Goal: Task Accomplishment & Management: Use online tool/utility

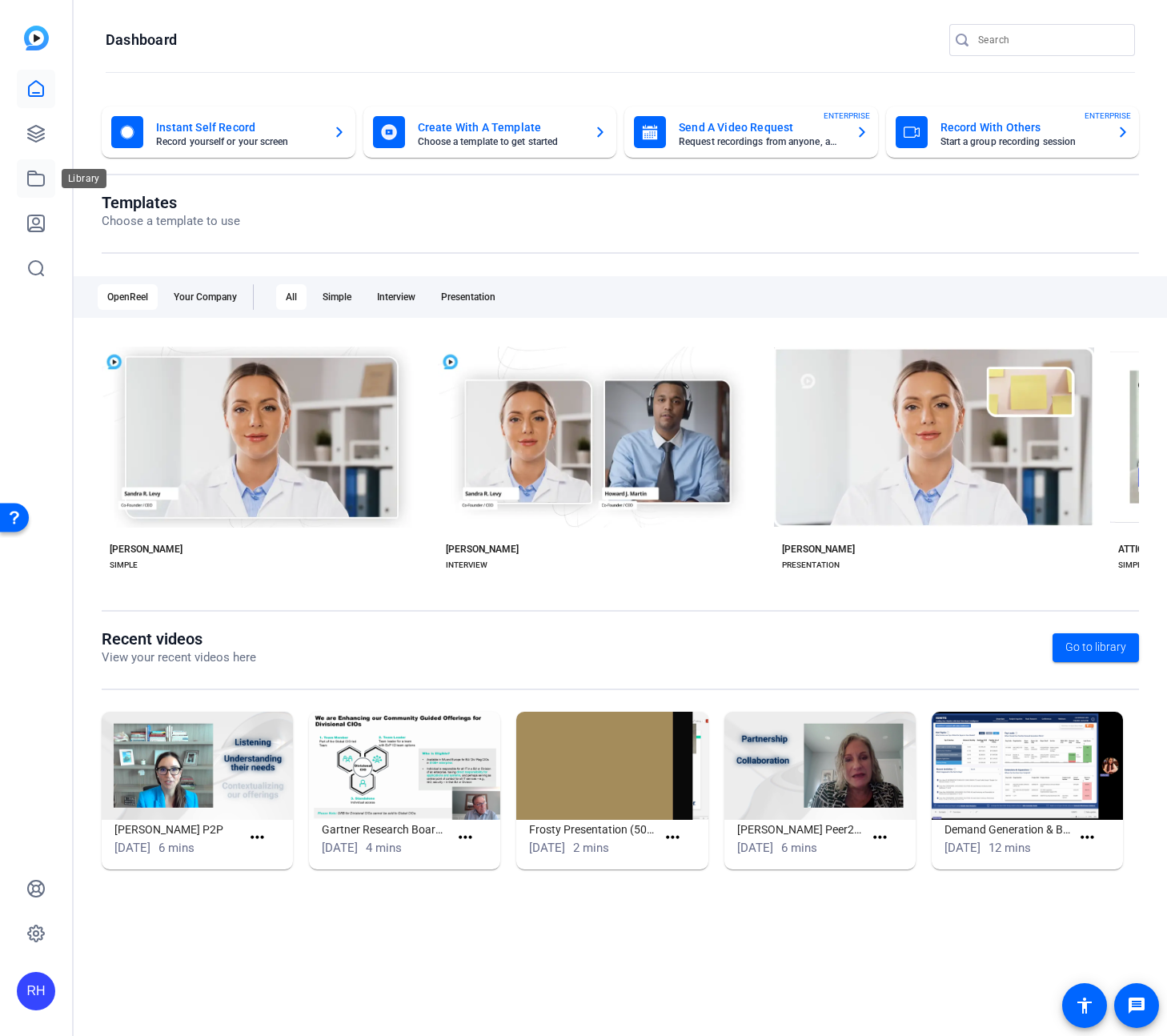
click at [41, 182] on icon at bounding box center [36, 178] width 20 height 20
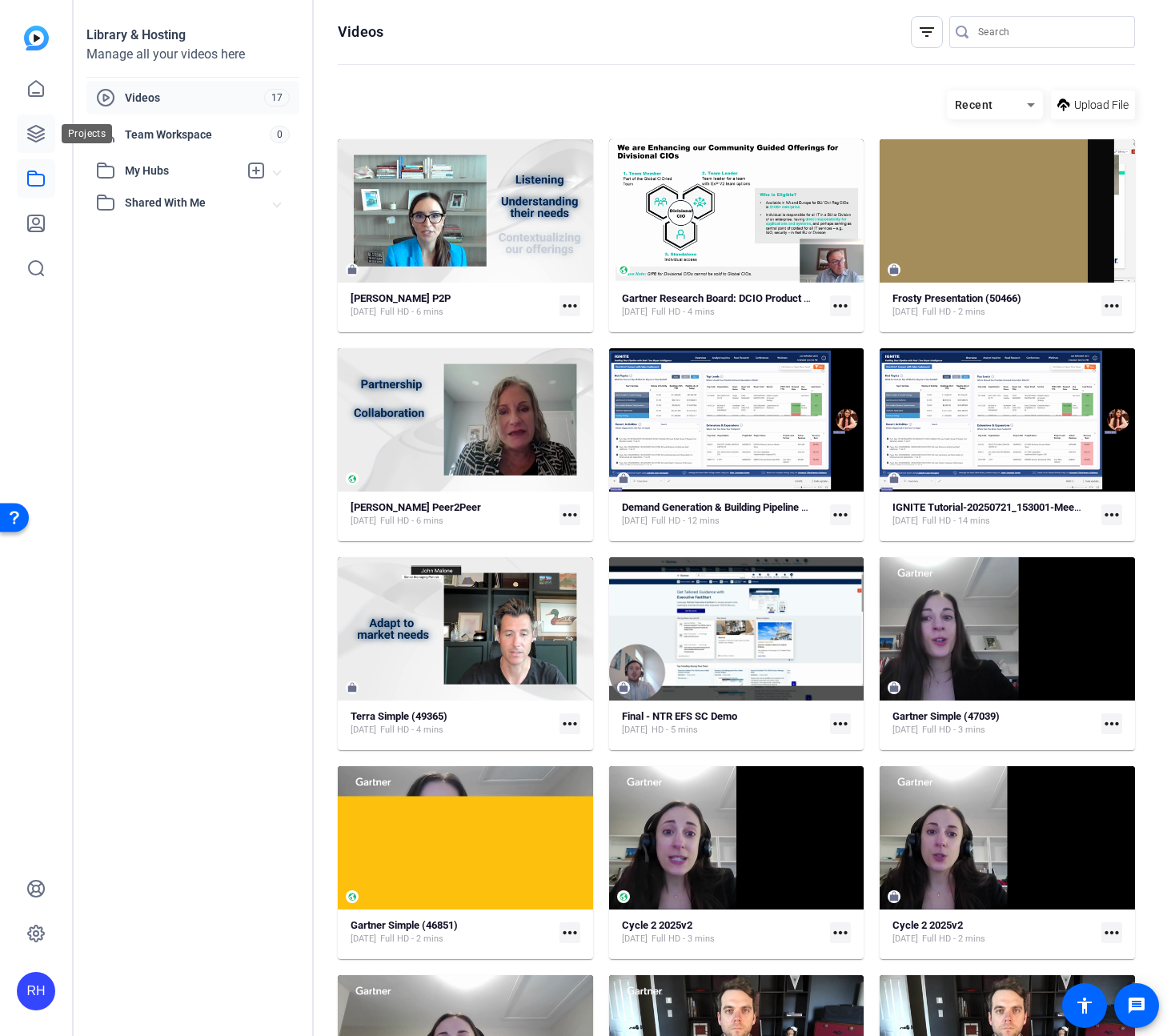
click at [39, 139] on icon at bounding box center [36, 133] width 16 height 16
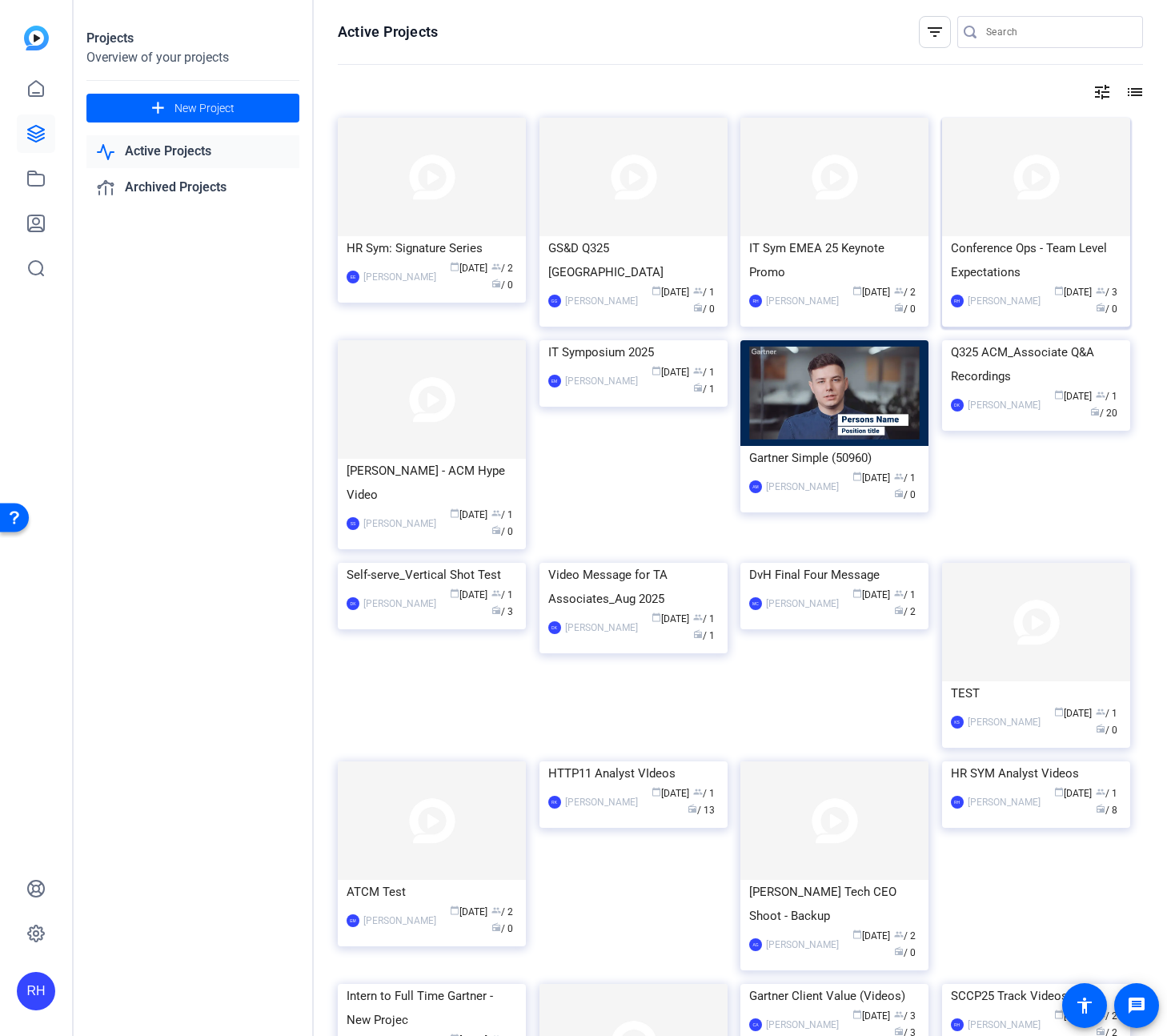
click at [1029, 239] on div "Conference Ops - Team Level Expectations" at bounding box center [1037, 260] width 170 height 48
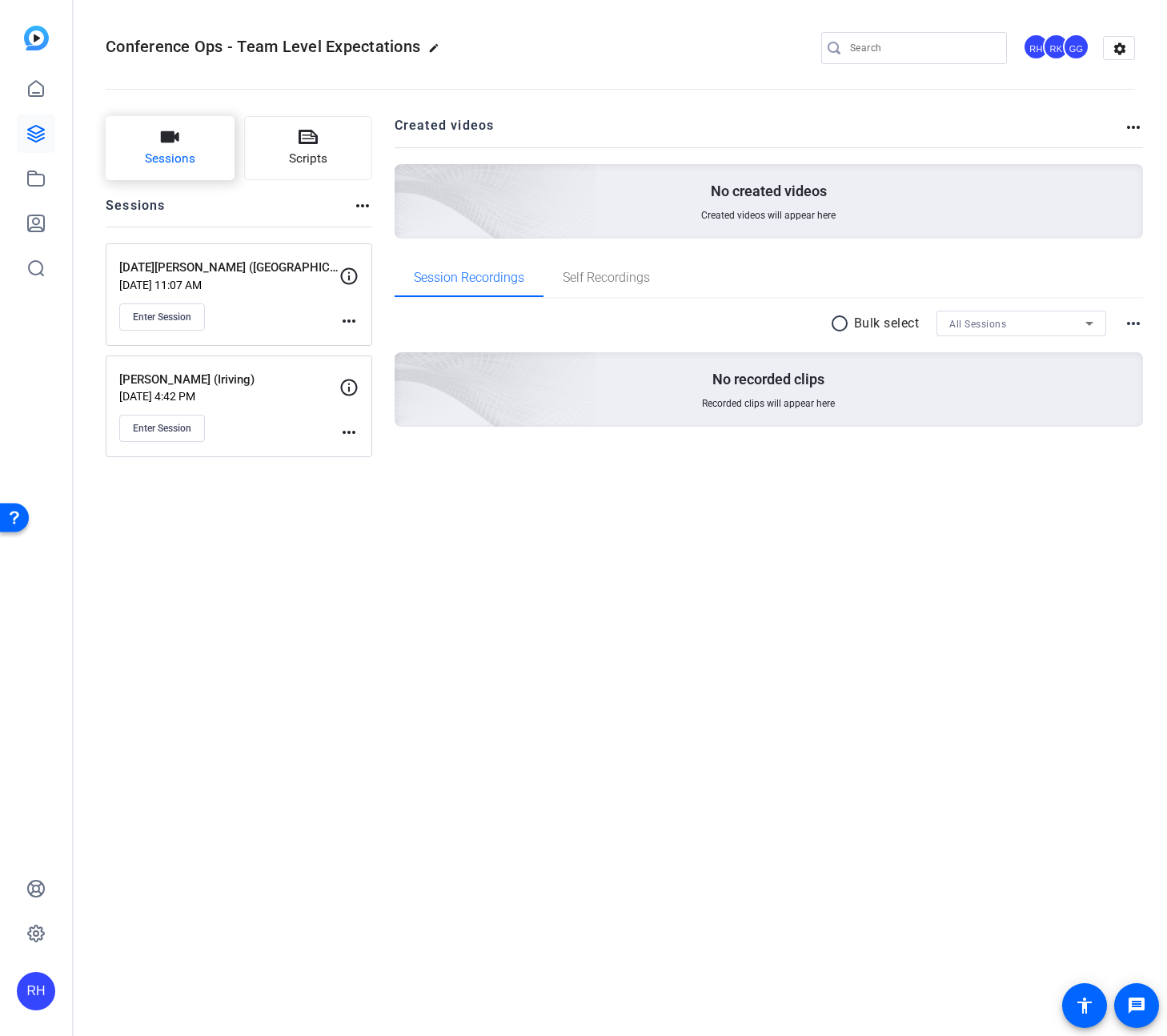
click at [214, 147] on button "Sessions" at bounding box center [170, 148] width 129 height 64
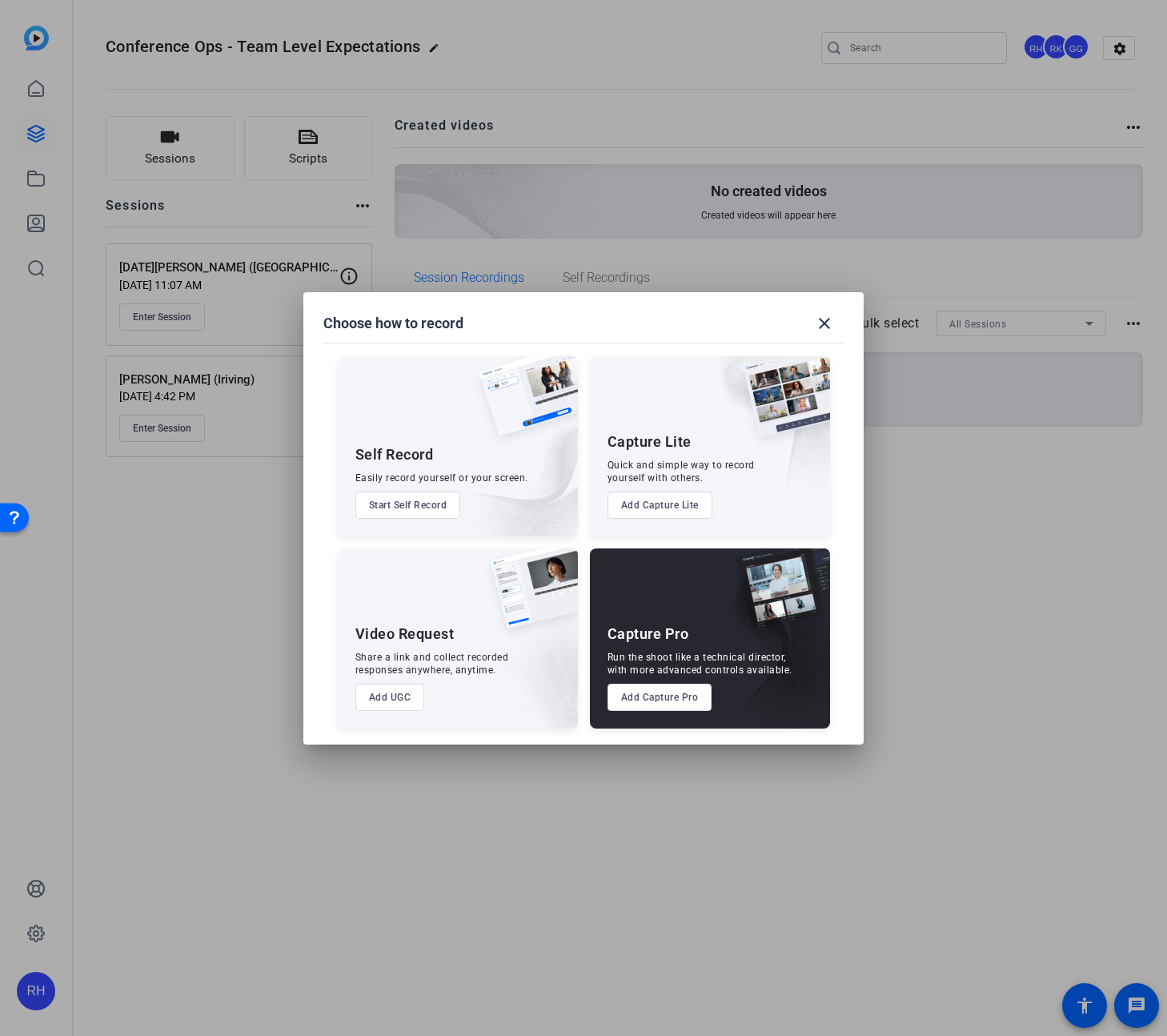
click at [634, 700] on button "Add Capture Pro" at bounding box center [660, 697] width 105 height 27
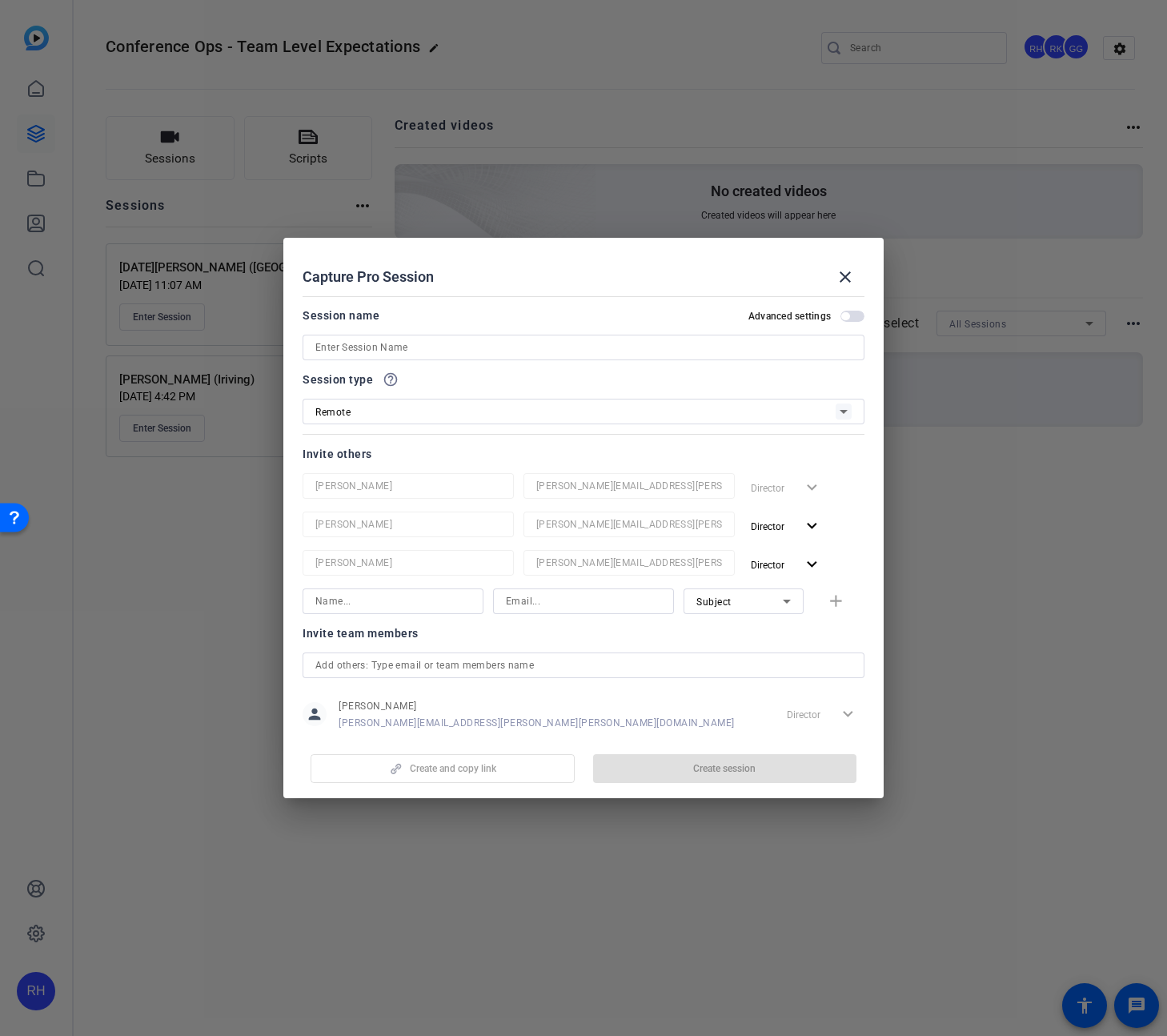
click at [406, 355] on input at bounding box center [583, 347] width 536 height 20
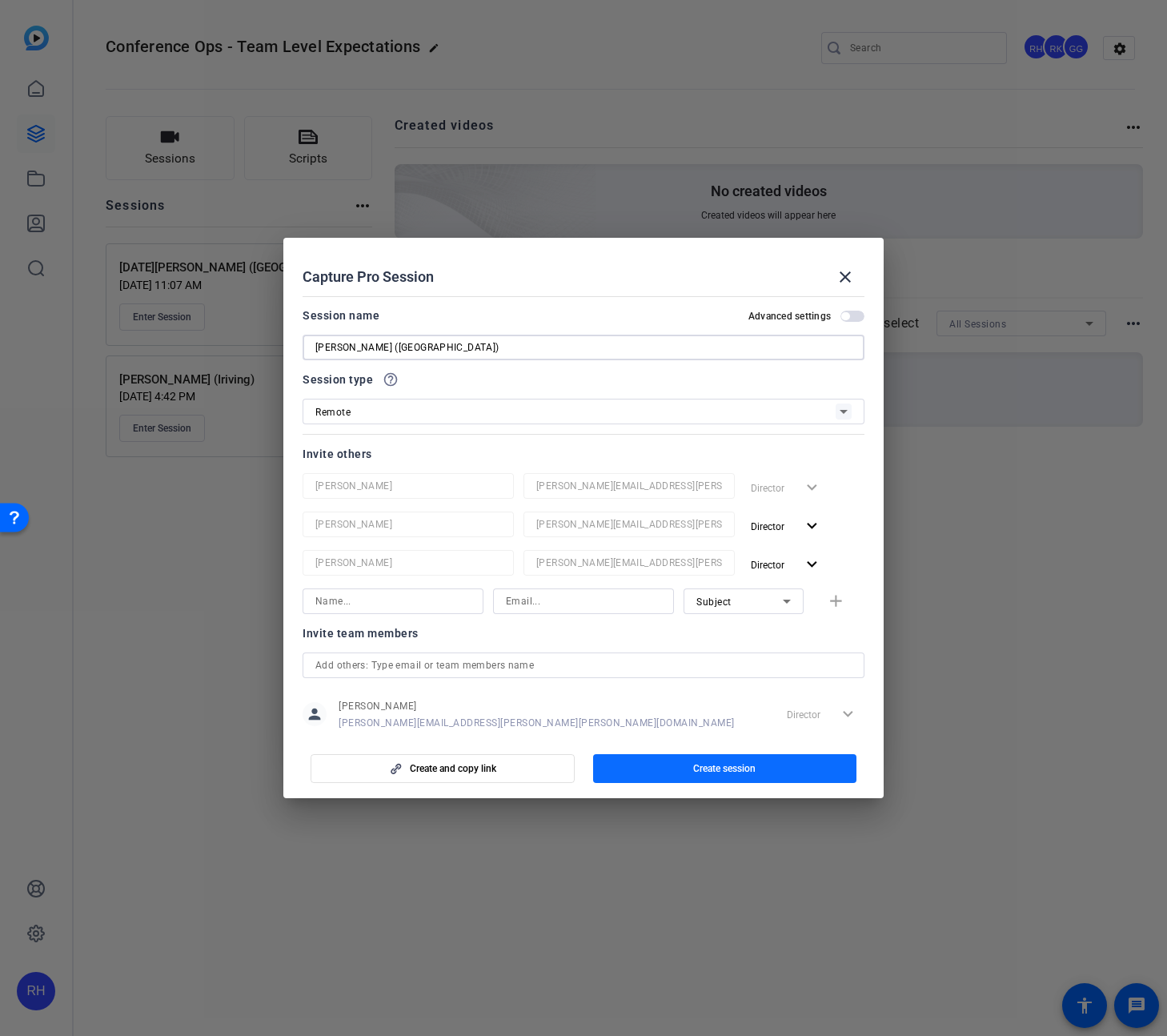
type input "[PERSON_NAME] ([GEOGRAPHIC_DATA])"
click at [664, 767] on span "button" at bounding box center [725, 768] width 264 height 38
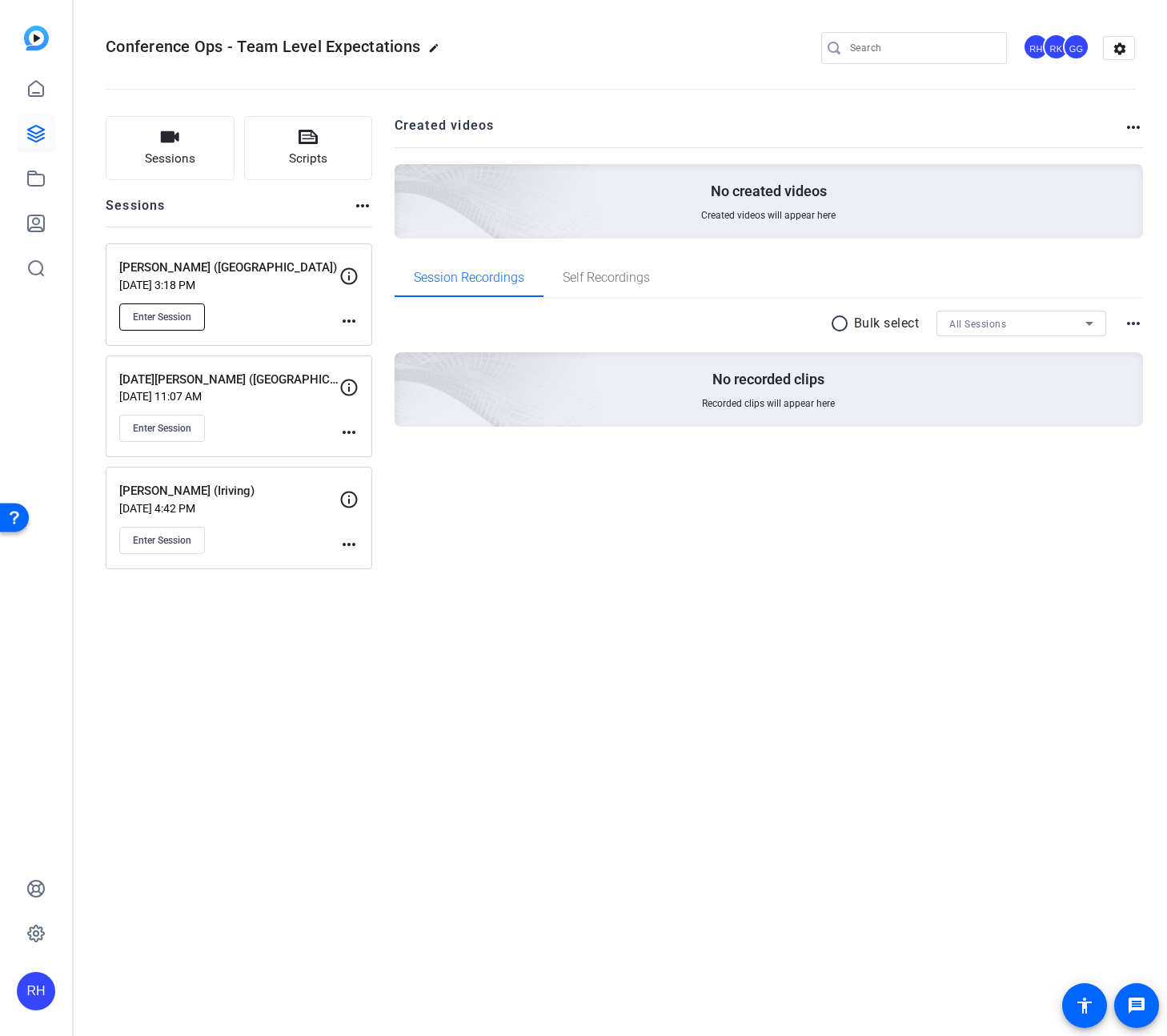
click at [177, 320] on span "Enter Session" at bounding box center [162, 316] width 59 height 13
click at [540, 614] on div "Conference Ops - Team Level Expectations edit RH RK GG settings Sessions Script…" at bounding box center [620, 518] width 1094 height 1036
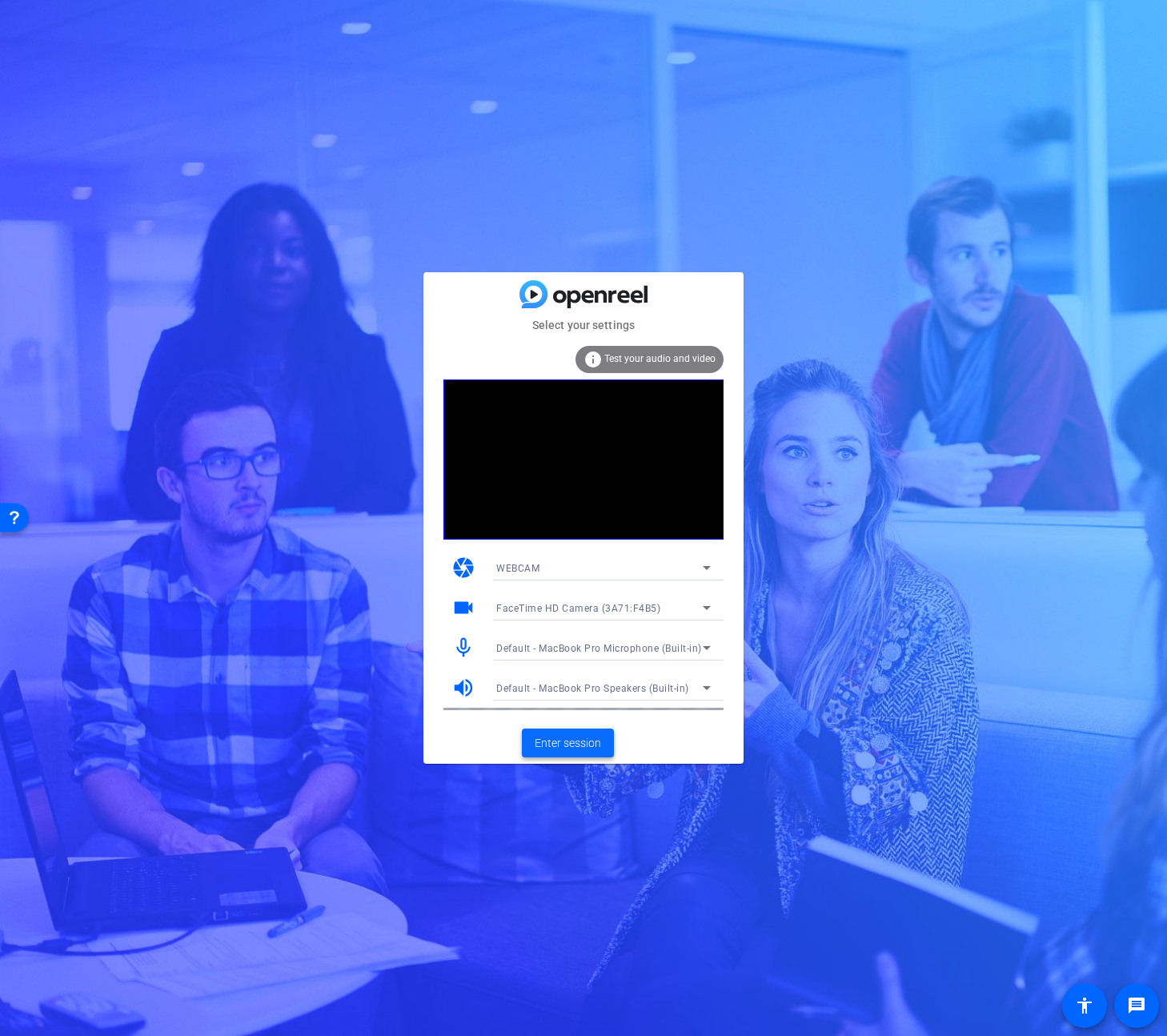
click at [562, 743] on span "Enter session" at bounding box center [568, 744] width 66 height 17
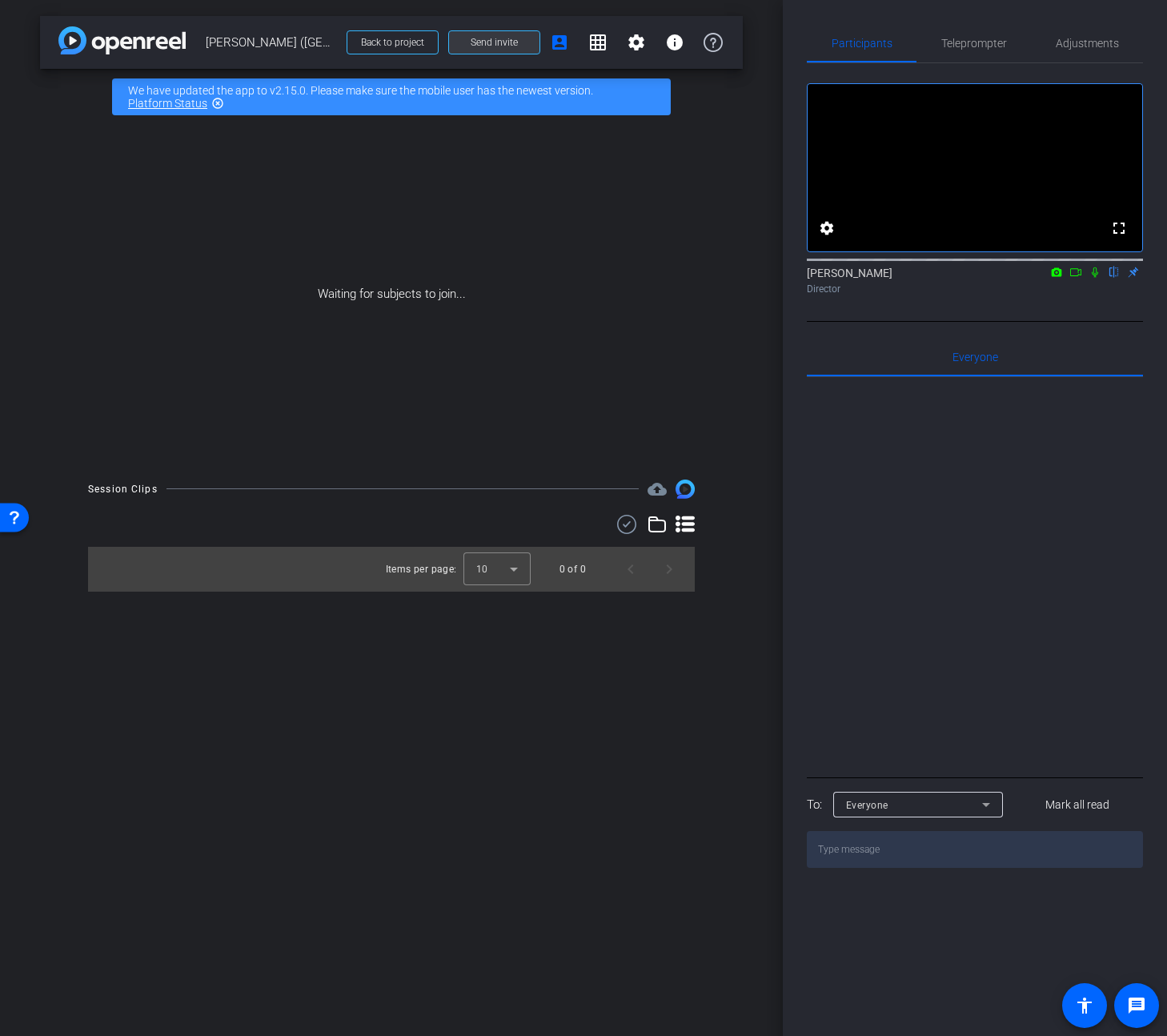
click at [513, 46] on span "Send invite" at bounding box center [494, 42] width 47 height 13
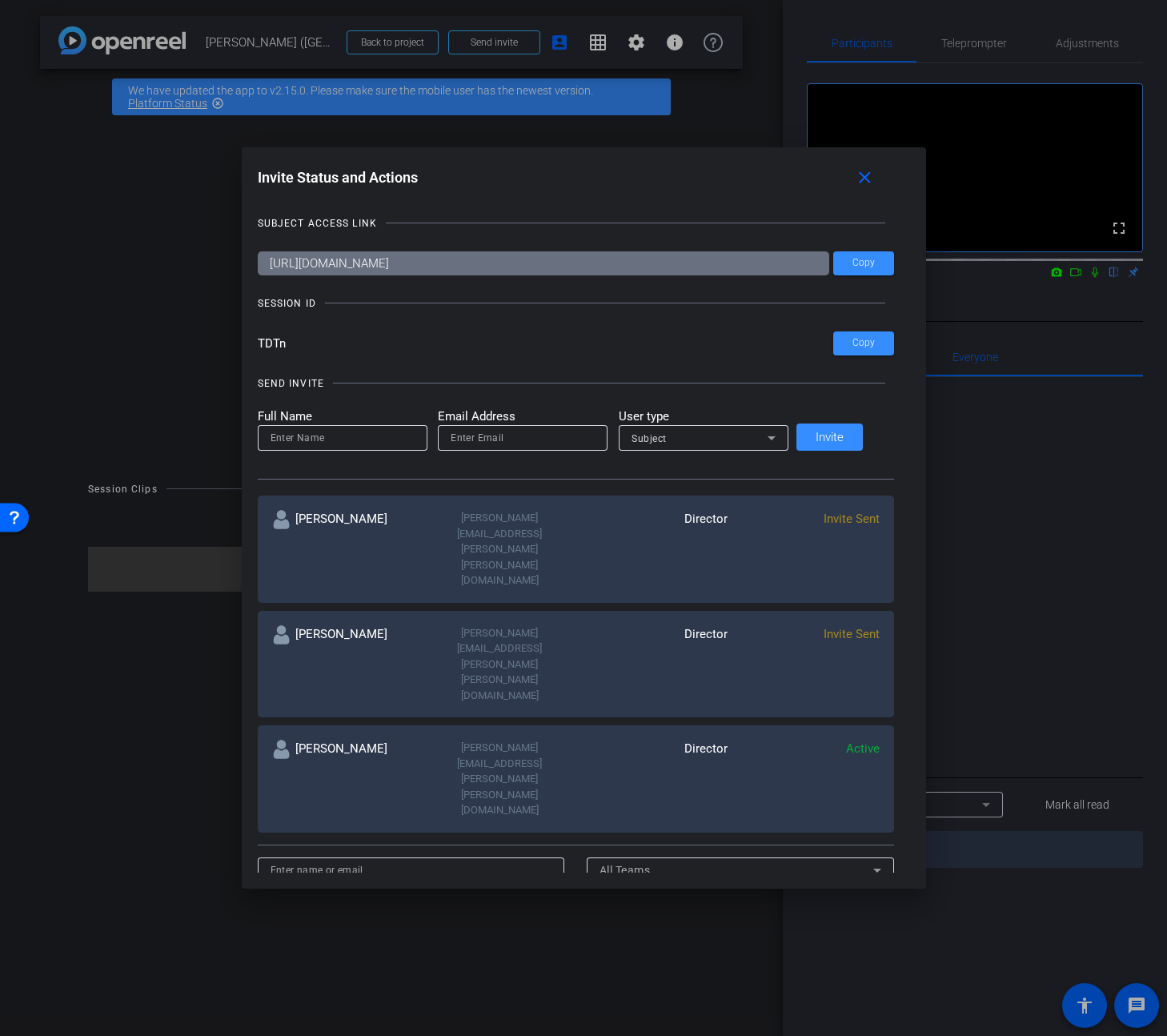
click at [228, 339] on div "Invite Status and Actions close SUBJECT ACCESS LINK [URL][DOMAIN_NAME] Copy SES…" at bounding box center [583, 518] width 1167 height 1036
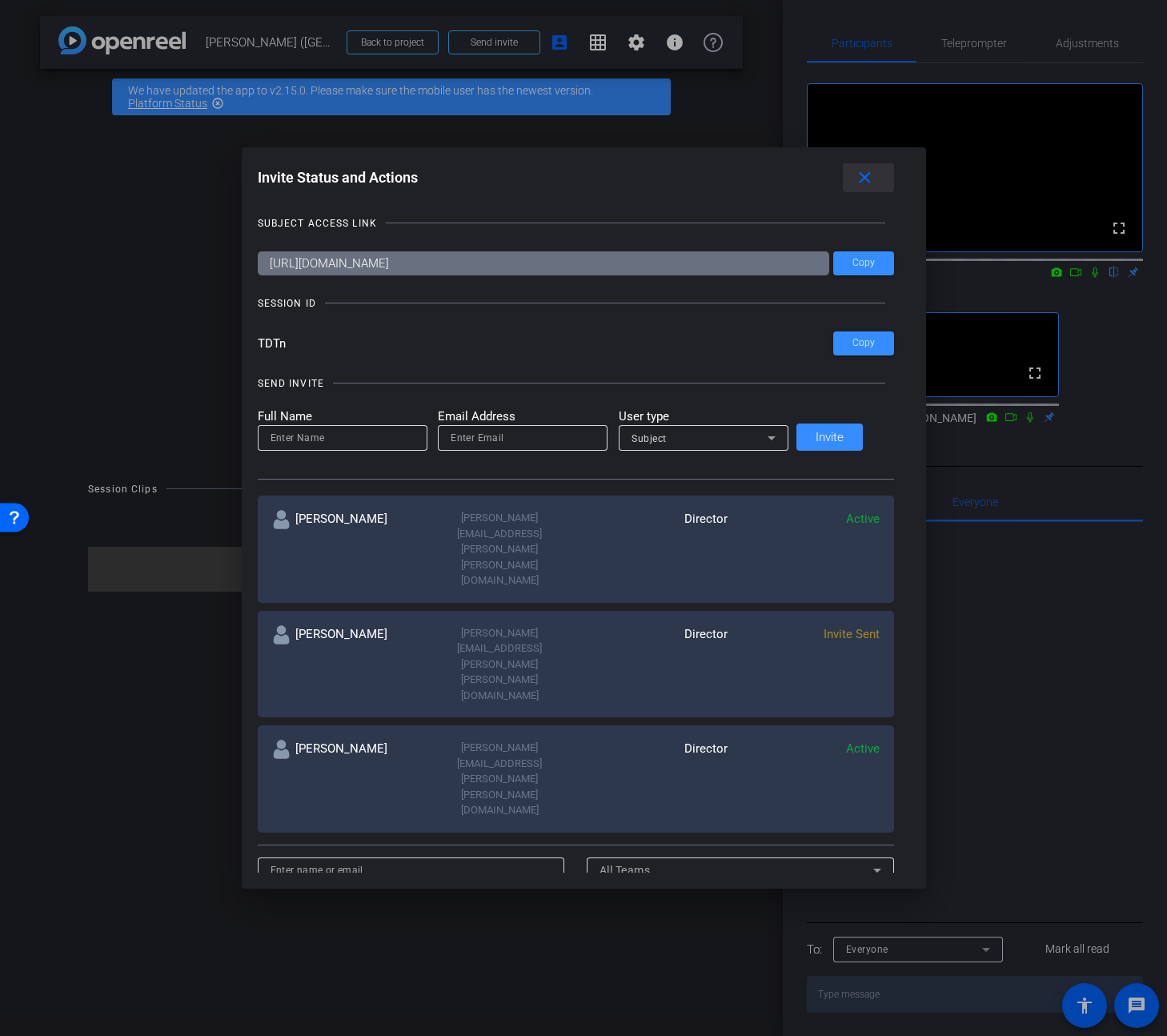
click at [855, 179] on mat-icon "close" at bounding box center [864, 177] width 20 height 20
